Goal: Task Accomplishment & Management: Complete application form

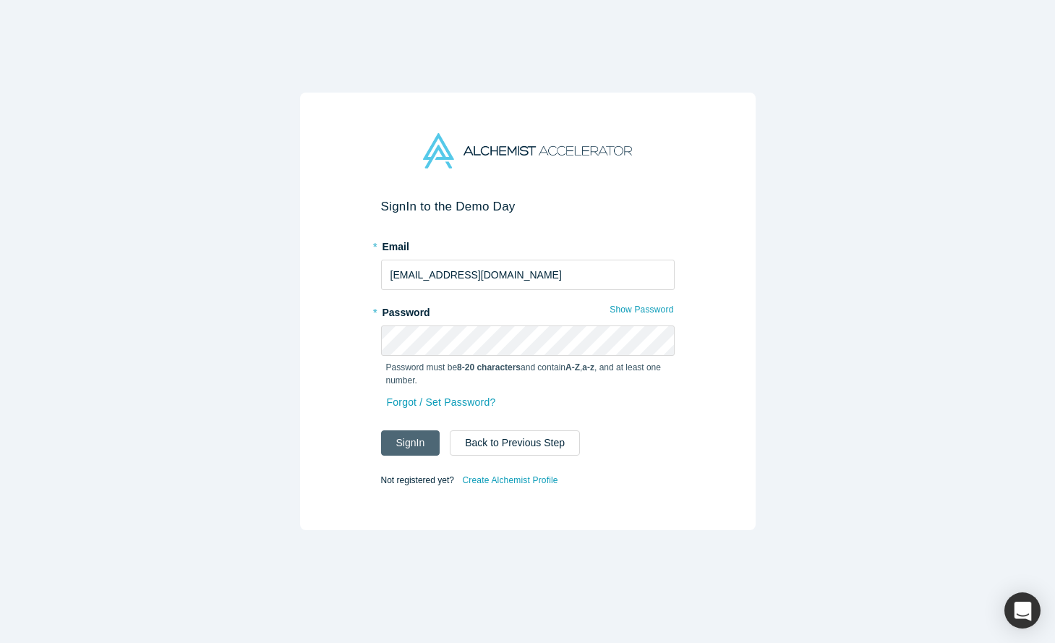
click at [412, 441] on button "Sign In" at bounding box center [410, 442] width 59 height 25
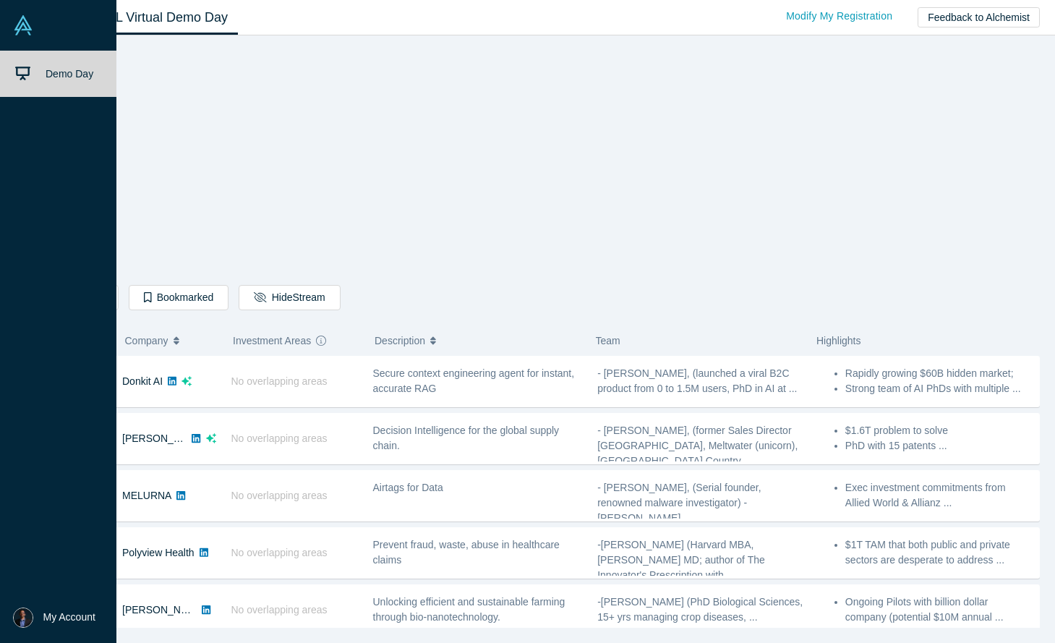
click at [33, 72] on link "Demo Day" at bounding box center [58, 74] width 116 height 46
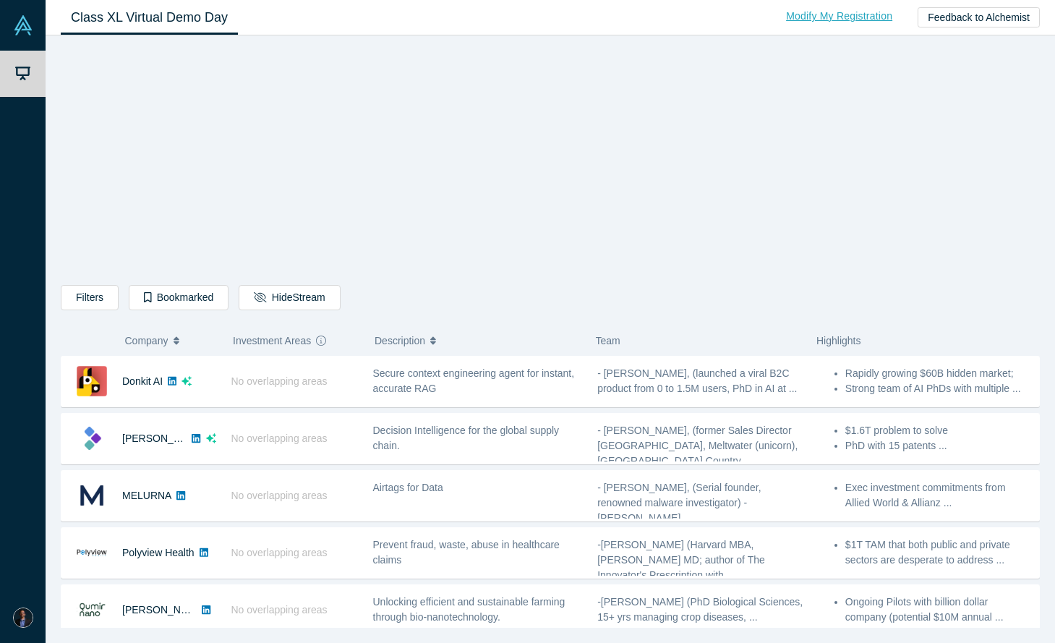
click at [857, 20] on link "Modify My Registration" at bounding box center [839, 16] width 137 height 25
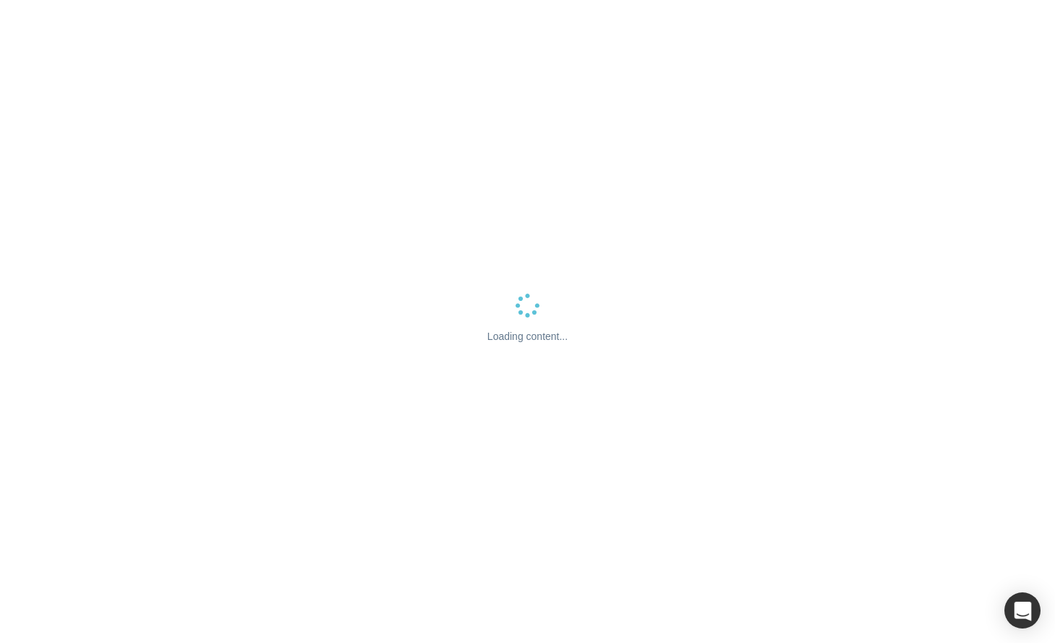
select select "US"
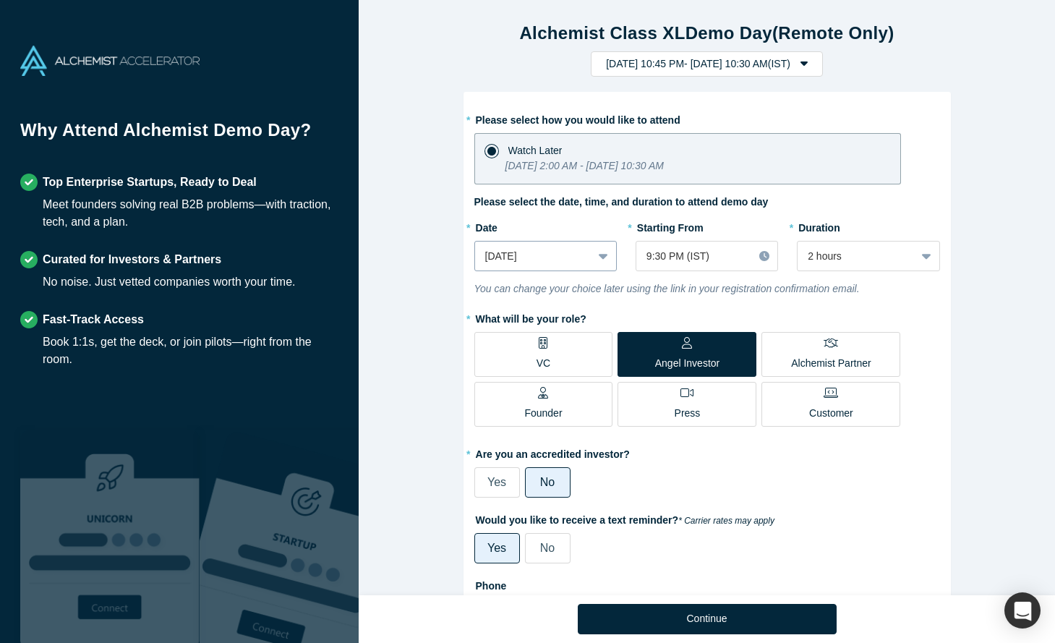
click at [600, 254] on icon at bounding box center [603, 256] width 9 height 14
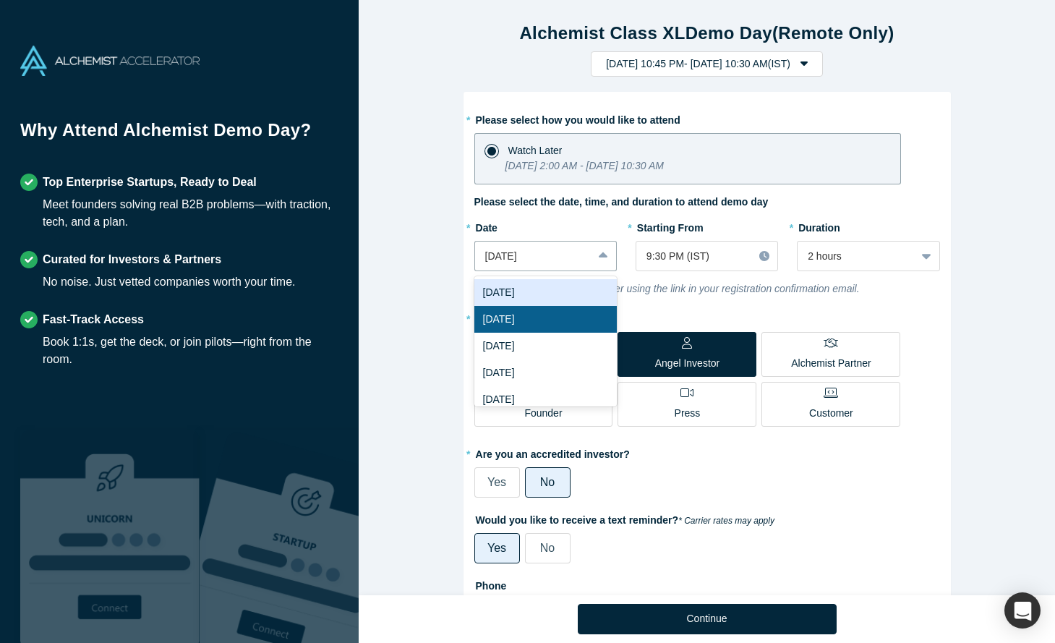
click at [535, 288] on div "[DATE]" at bounding box center [546, 292] width 143 height 27
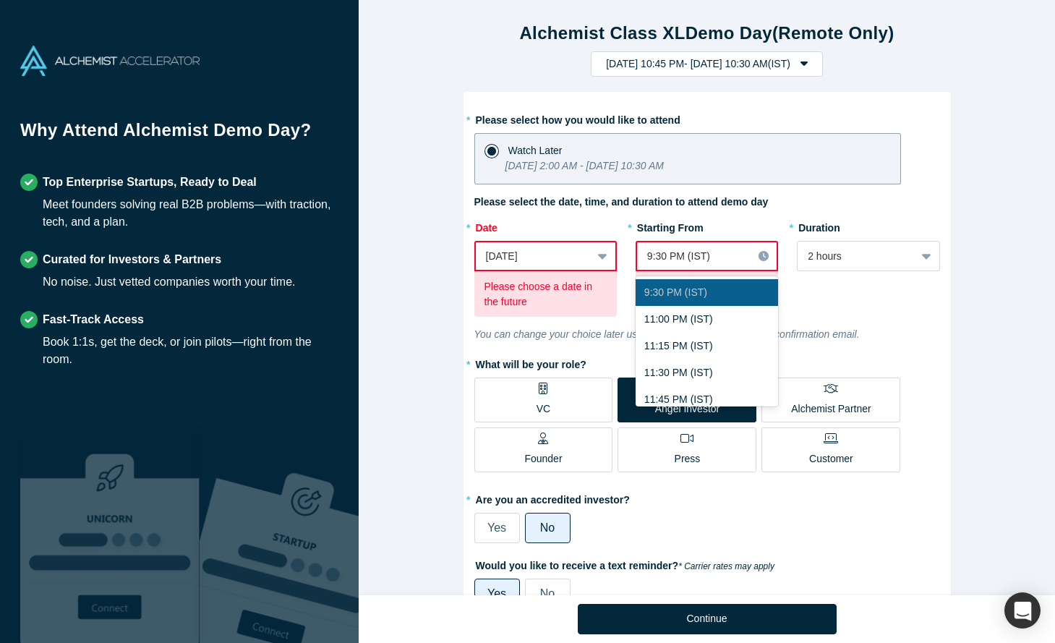
click at [728, 260] on div "9:30 PM (IST)" at bounding box center [694, 256] width 95 height 15
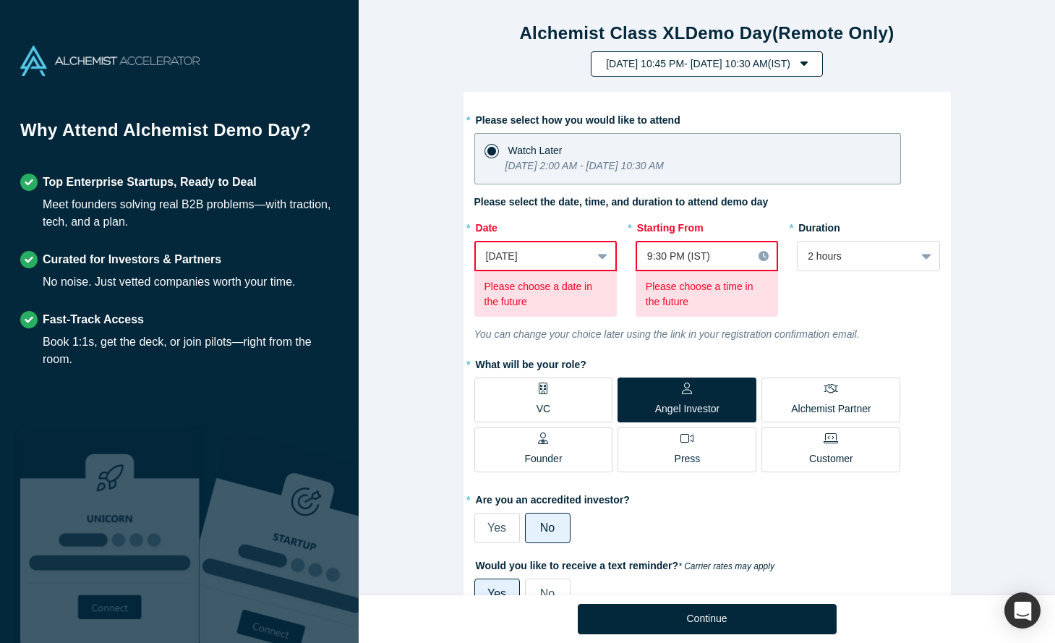
click at [775, 69] on button "Tuesday, September 30, 2025 10:45 PM - Tuesday, October 7, 2025 10:30 AM ( IST )" at bounding box center [707, 63] width 232 height 25
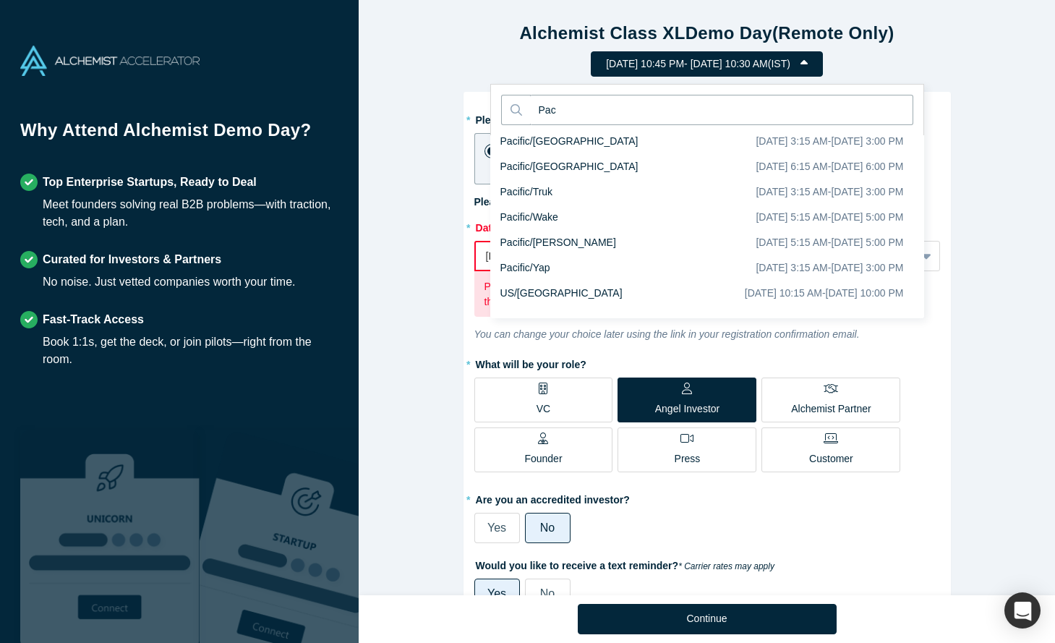
scroll to position [994, 0]
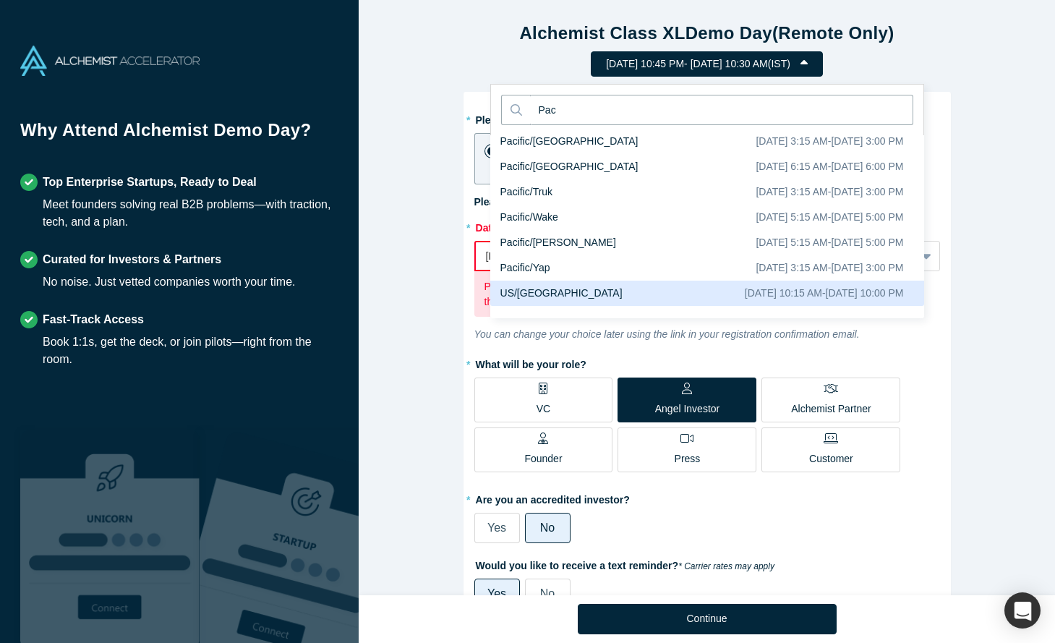
type input "Pac"
click at [556, 299] on div "US/Pacific September 30, 2025 10:15 AM - October 6, 2025 10:00 PM" at bounding box center [707, 293] width 434 height 25
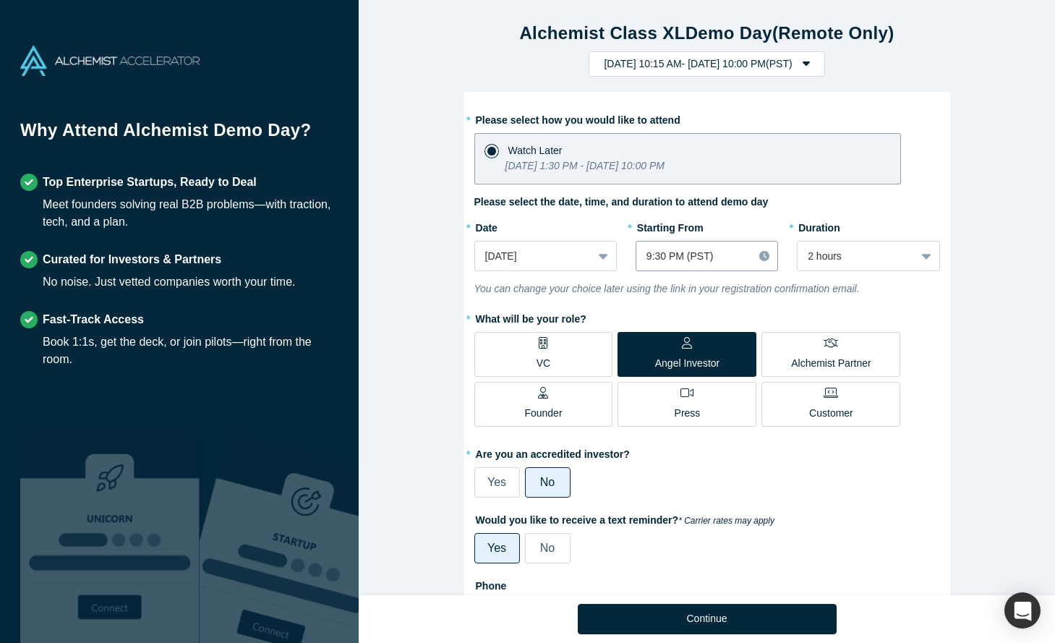
click at [715, 260] on div at bounding box center [695, 256] width 96 height 18
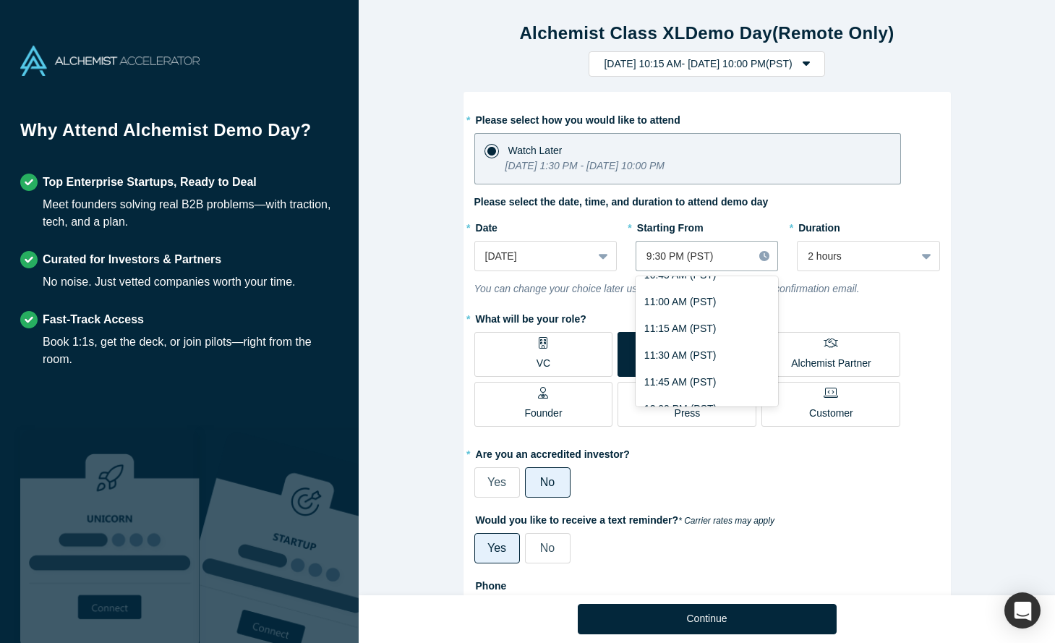
scroll to position [0, 0]
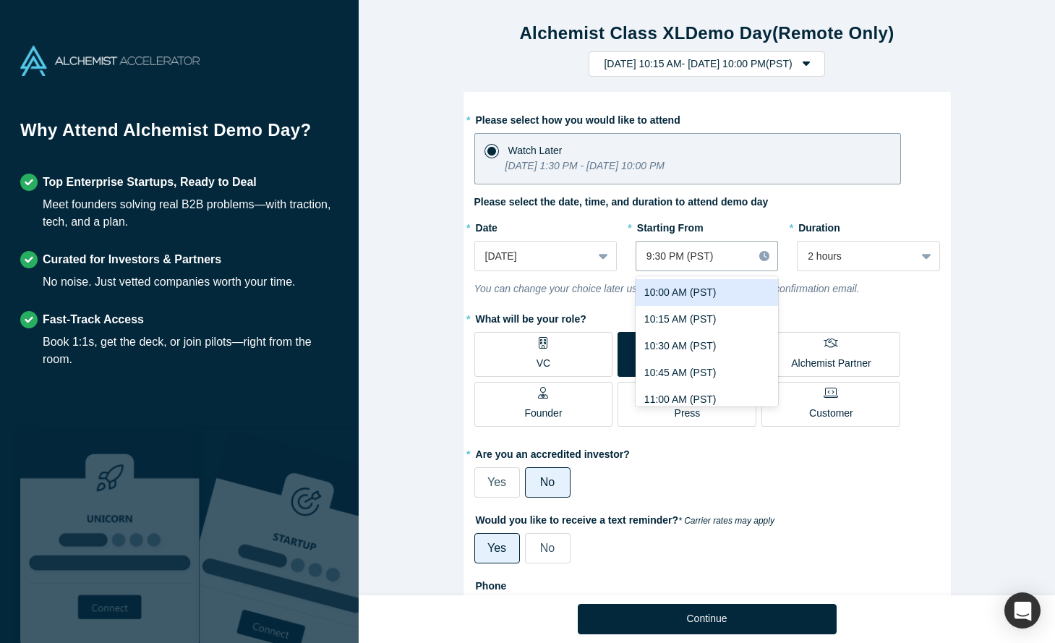
click at [686, 299] on div "10:00 AM (PST)" at bounding box center [707, 292] width 143 height 27
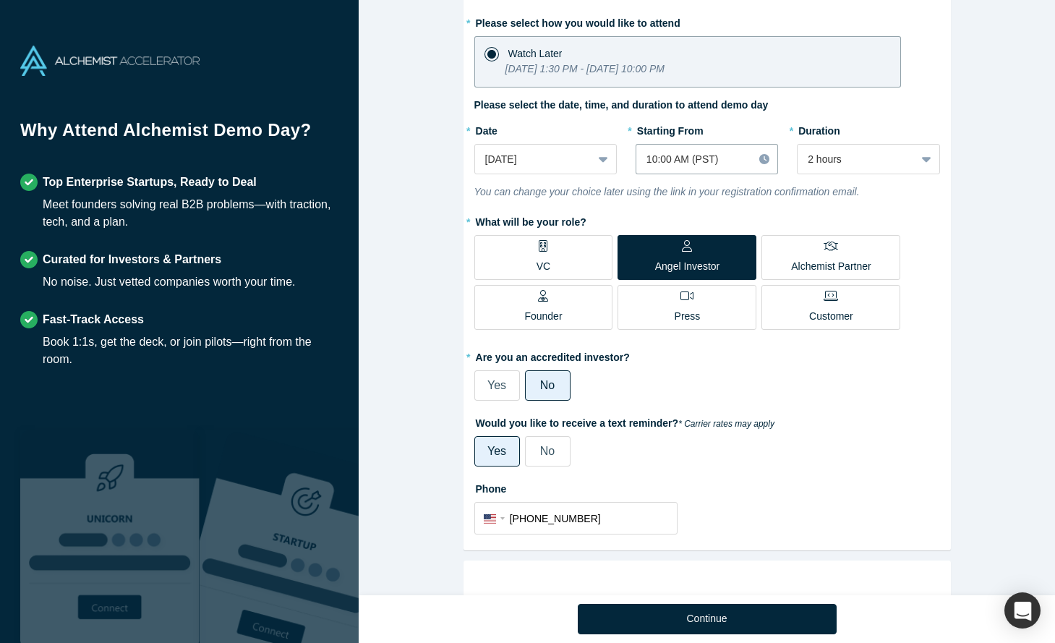
scroll to position [132, 0]
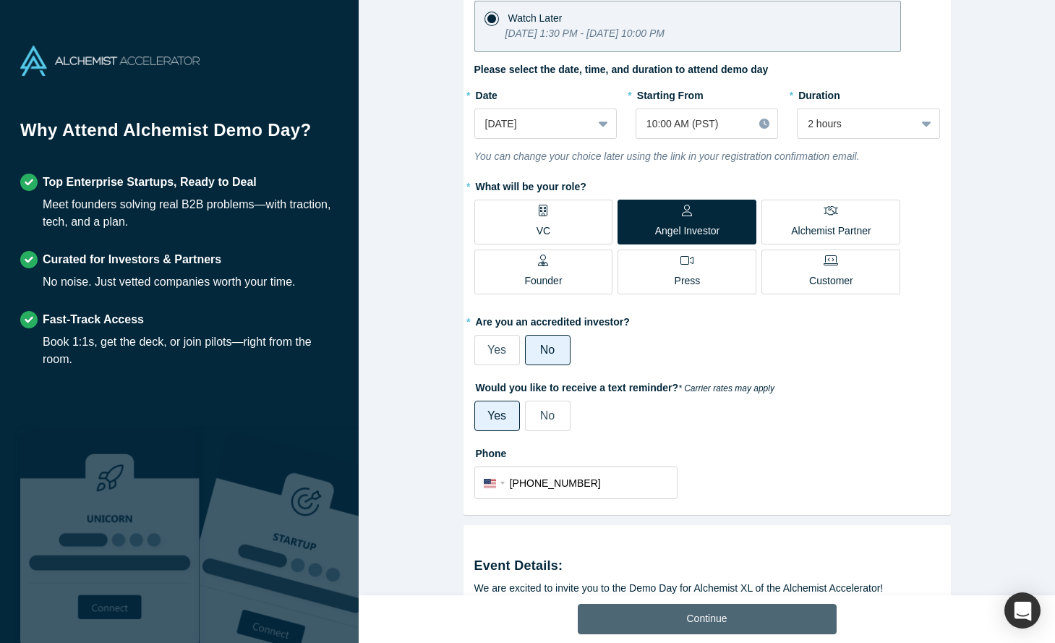
click at [715, 620] on button "Continue" at bounding box center [707, 619] width 259 height 30
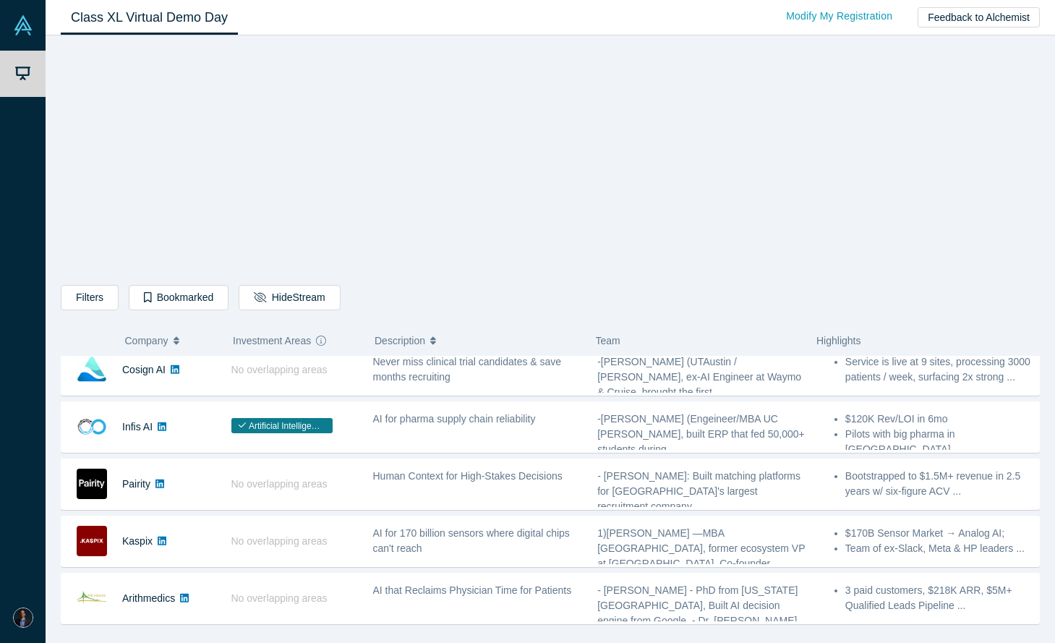
scroll to position [299, 0]
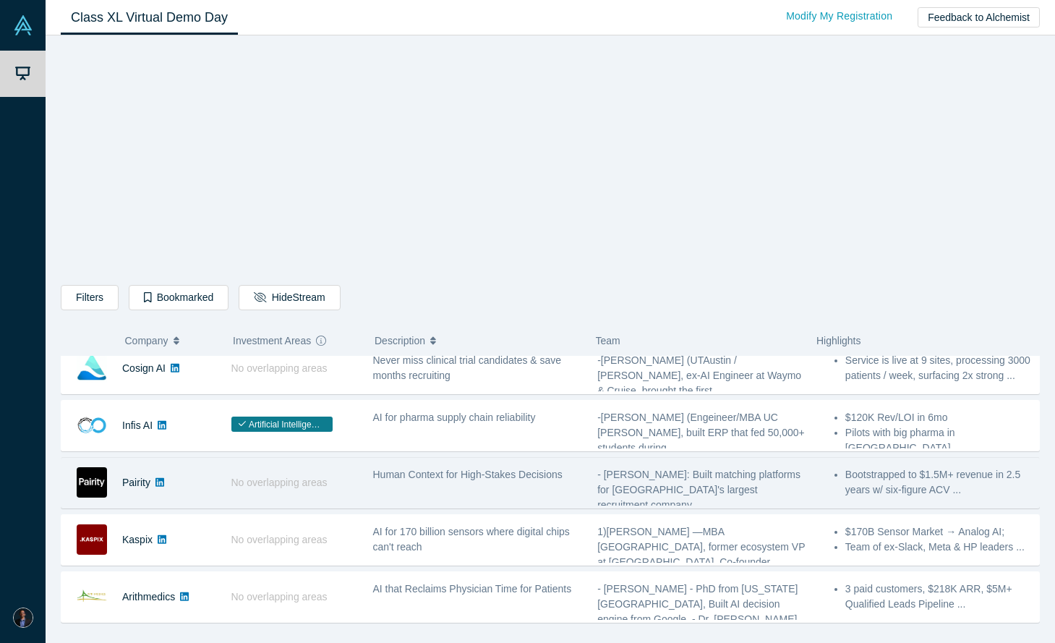
click at [162, 482] on icon at bounding box center [160, 482] width 9 height 10
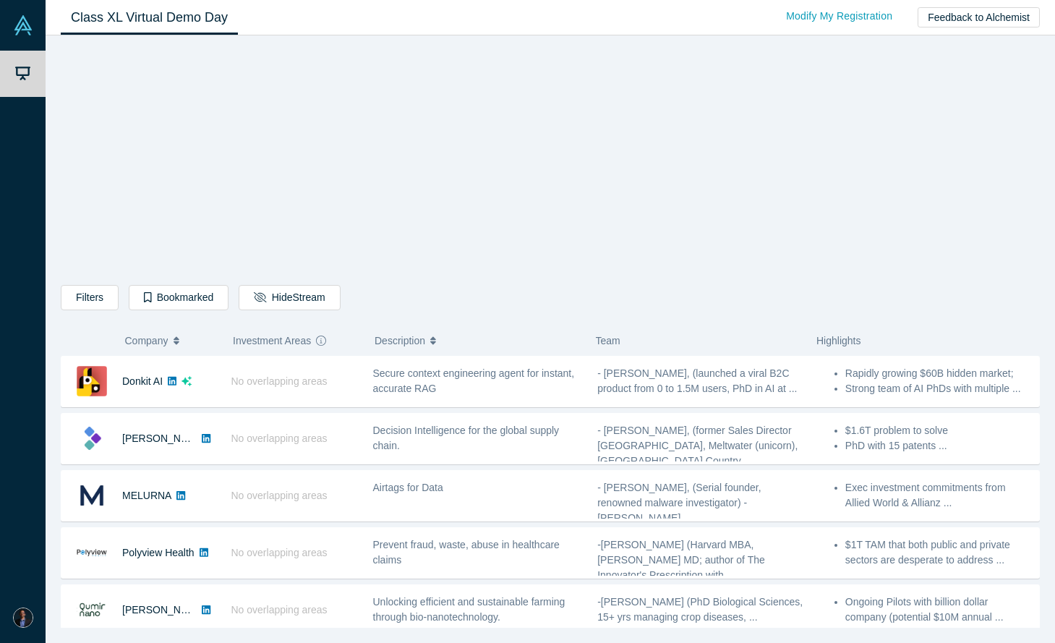
click at [956, 135] on div "Filters AI Artificial Intelligence B2B SaaS AI (Artificial Intelligence) Data A…" at bounding box center [550, 337] width 979 height 582
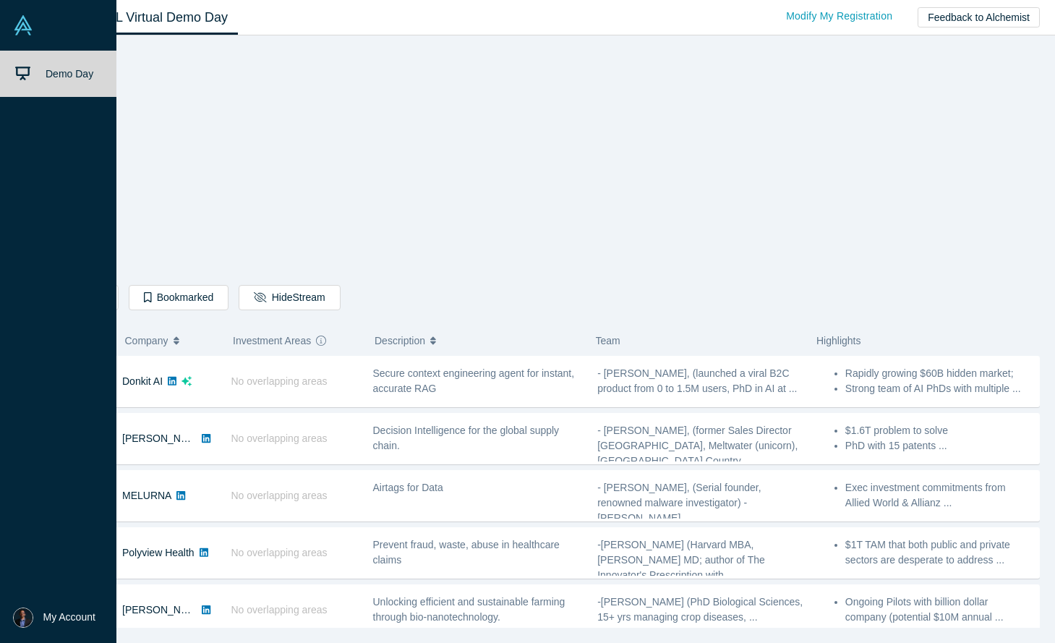
click at [63, 616] on span "My Account" at bounding box center [69, 617] width 52 height 15
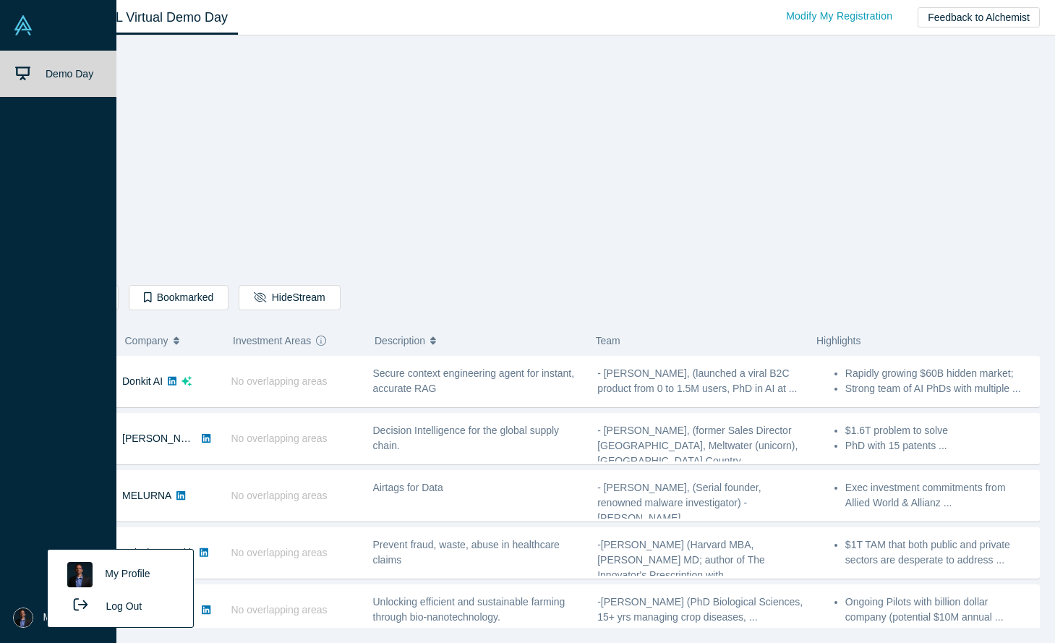
click at [123, 569] on link "My Profile" at bounding box center [120, 574] width 120 height 35
